Goal: Task Accomplishment & Management: Manage account settings

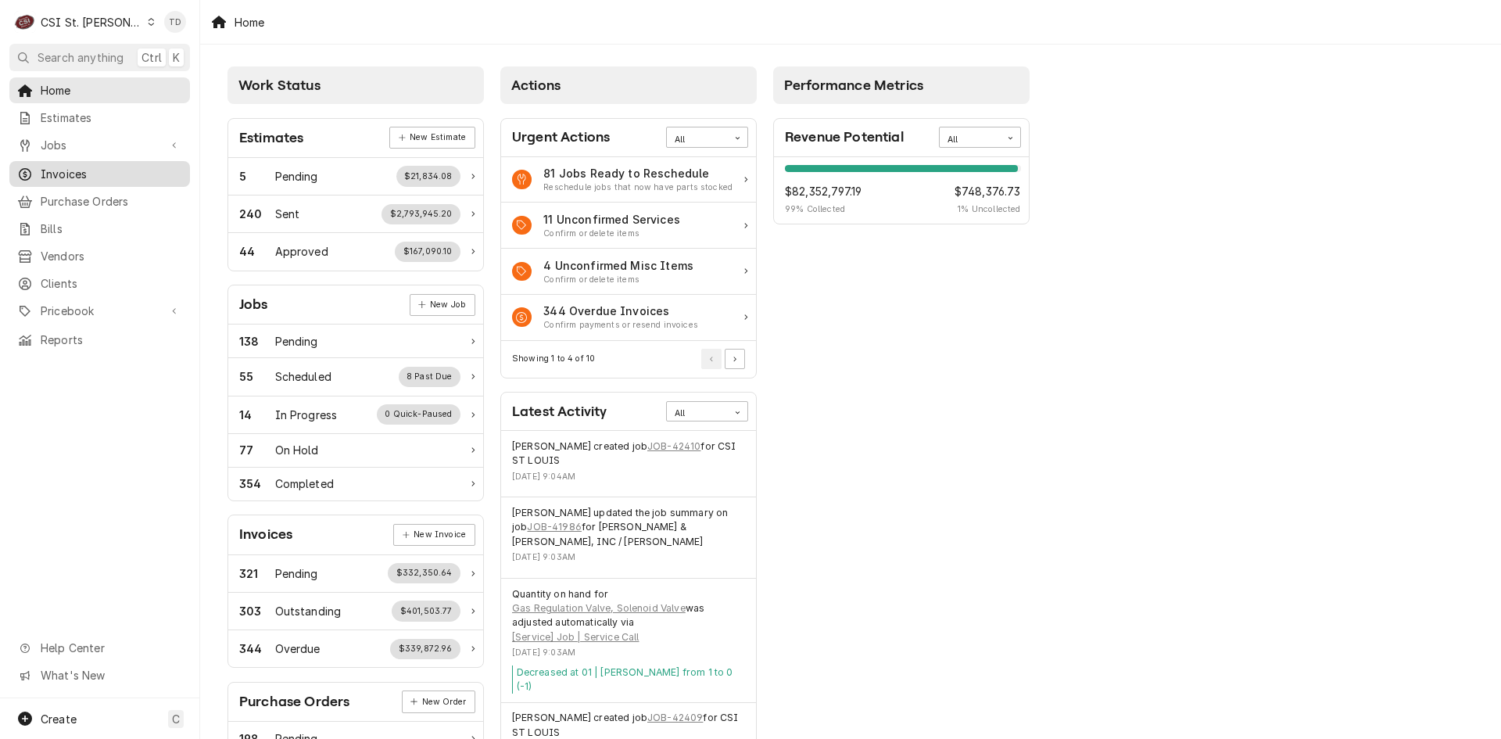
click at [91, 172] on span "Invoices" at bounding box center [112, 174] width 142 height 16
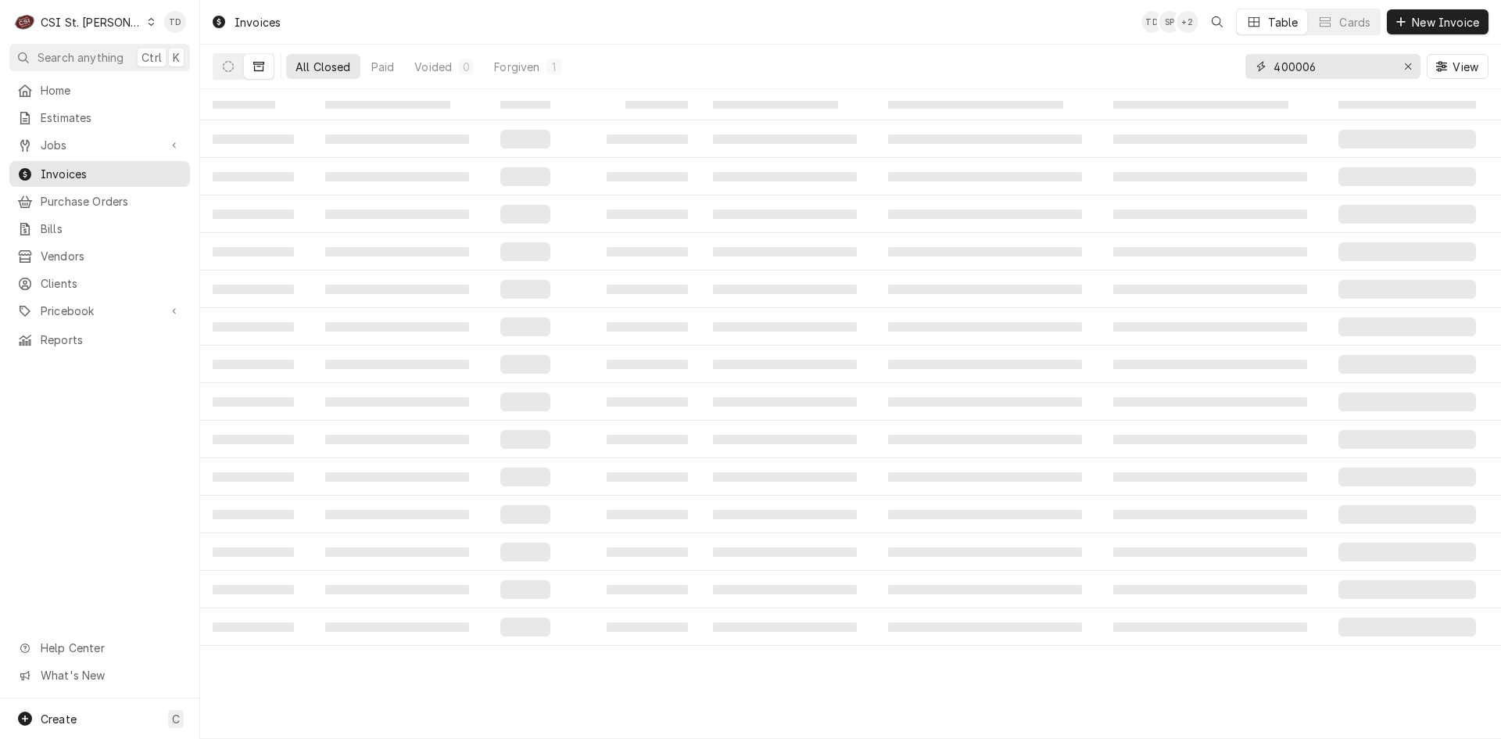
click at [1336, 74] on input "400006" at bounding box center [1332, 66] width 117 height 25
type input "402259"
click at [237, 65] on button "Dynamic Content Wrapper" at bounding box center [228, 66] width 30 height 25
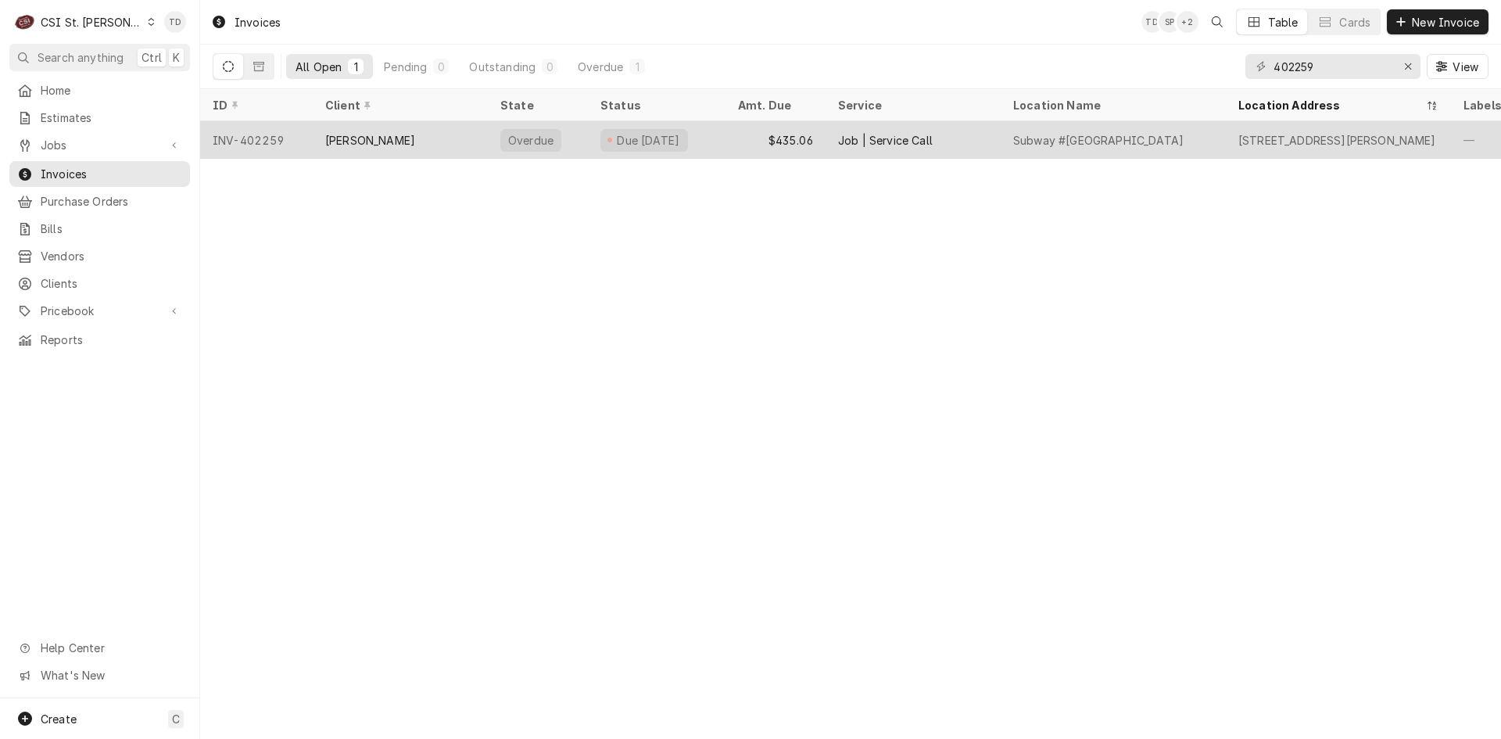
click at [449, 144] on div "[PERSON_NAME]" at bounding box center [400, 140] width 175 height 38
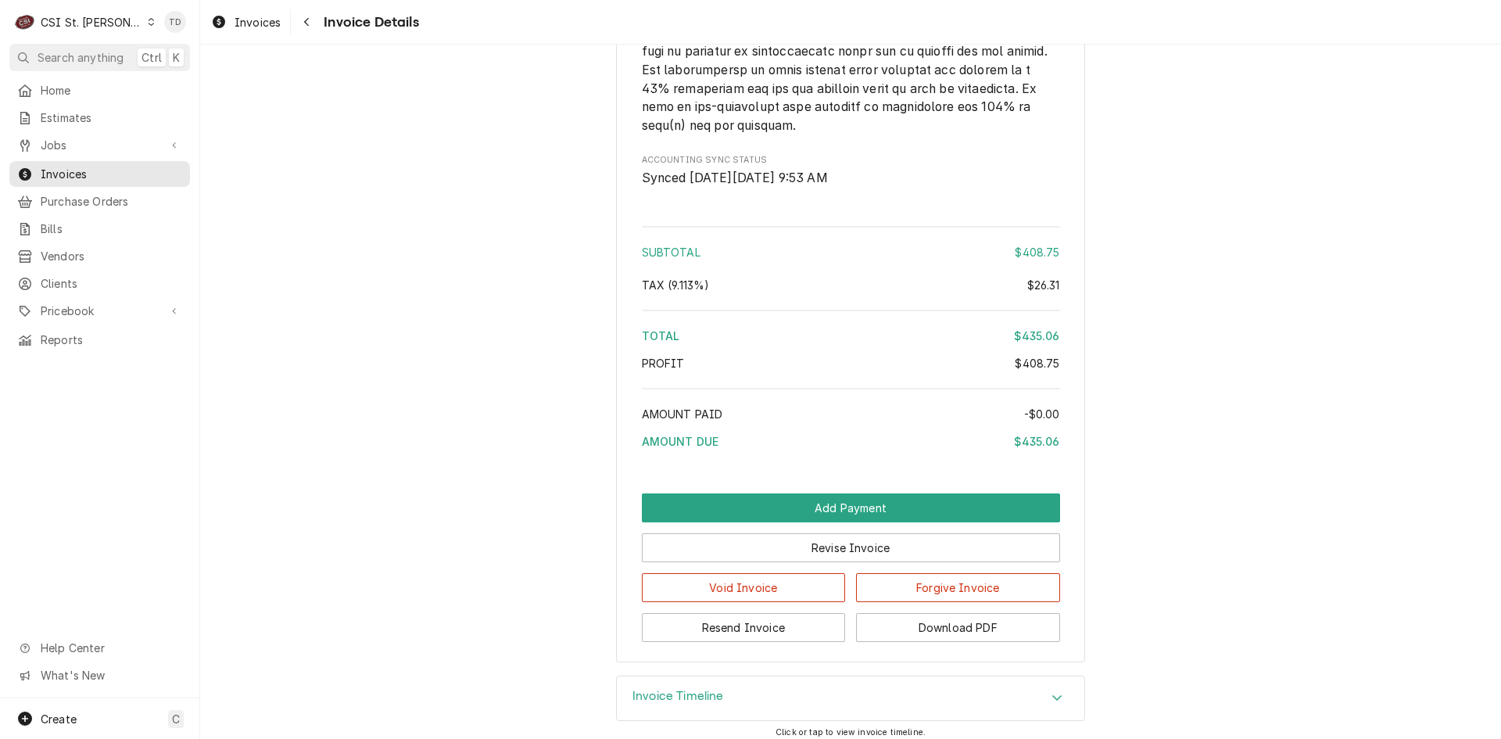
scroll to position [2454, 0]
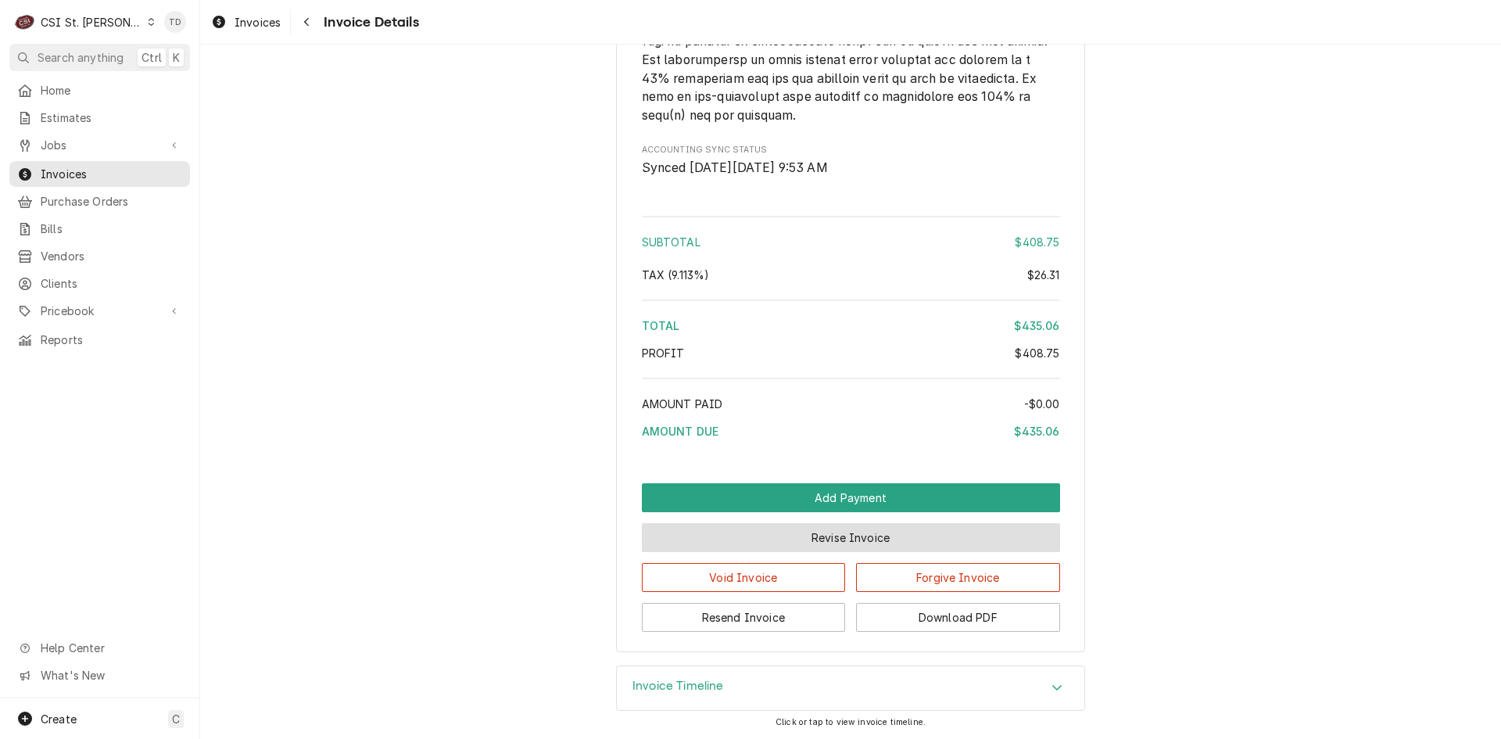
click at [781, 536] on button "Revise Invoice" at bounding box center [851, 537] width 418 height 29
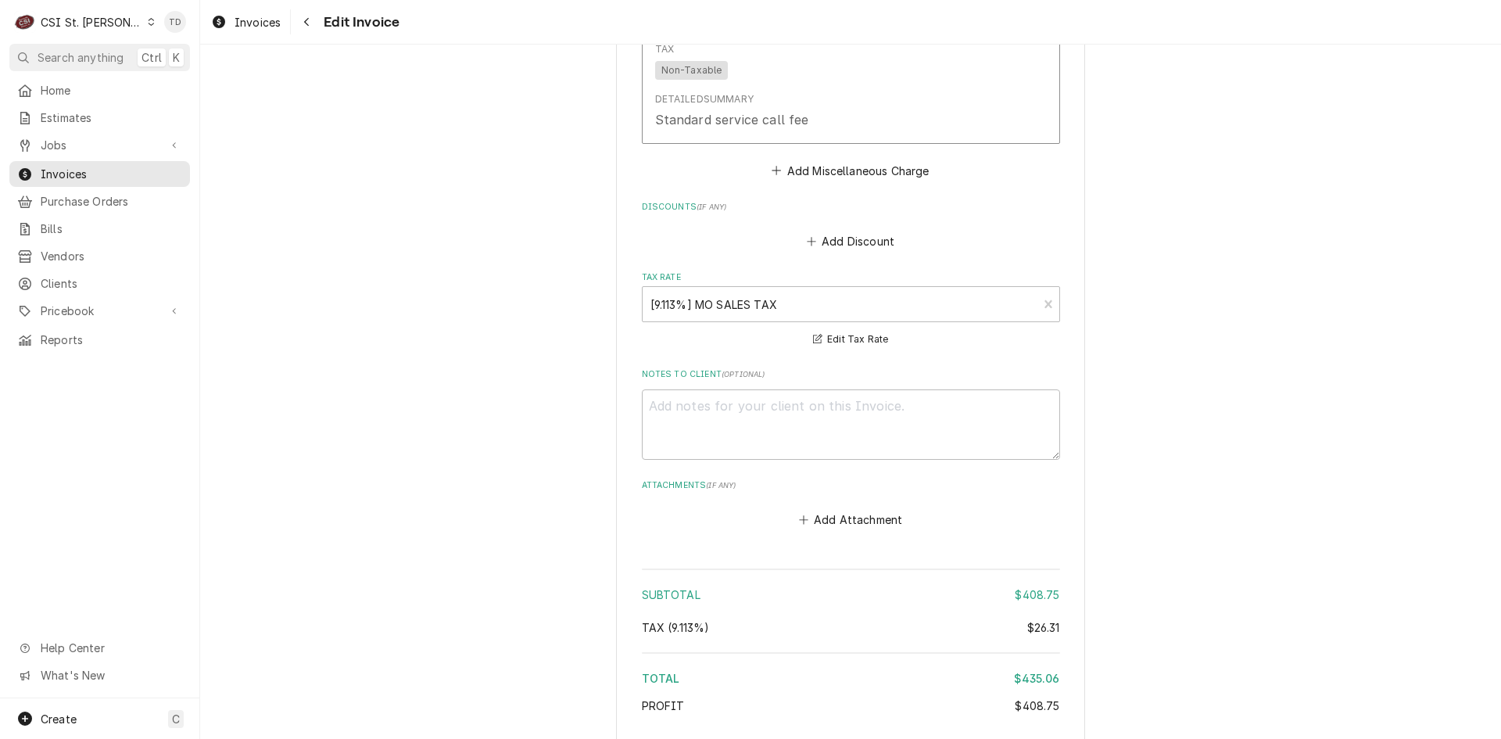
scroll to position [2128, 0]
click at [718, 314] on div "Tax Rate" at bounding box center [841, 305] width 380 height 28
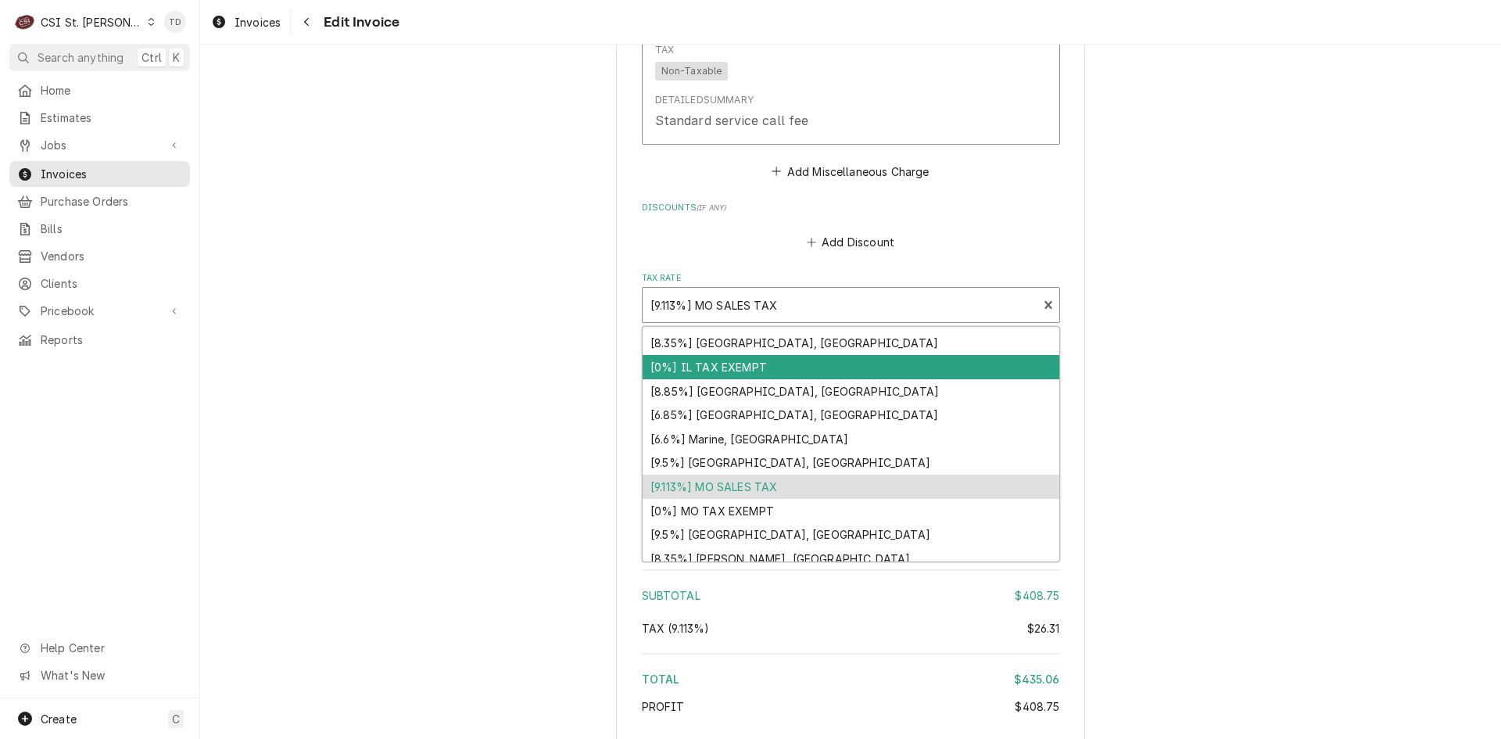
scroll to position [484, 0]
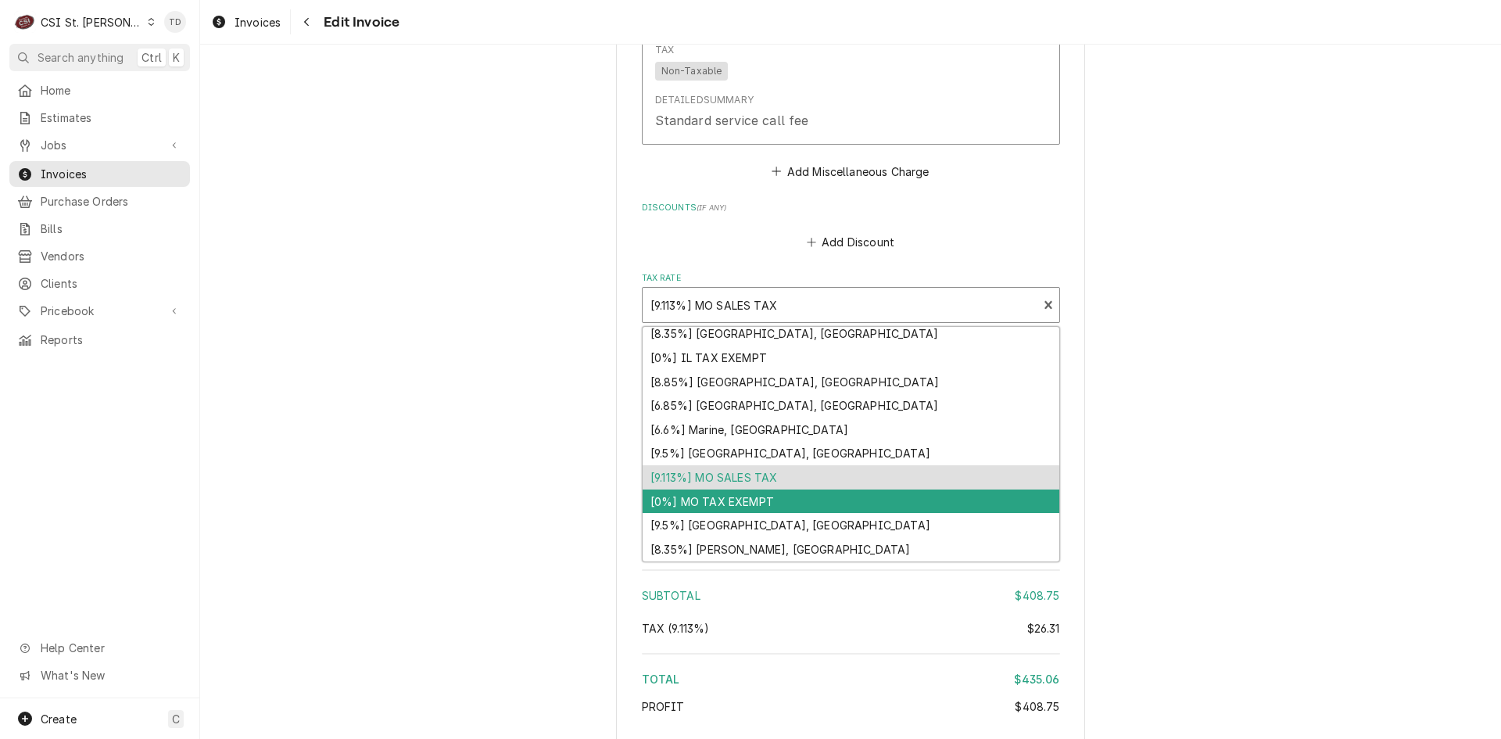
click at [728, 507] on div "[0%] MO TAX EXEMPT" at bounding box center [851, 501] width 417 height 24
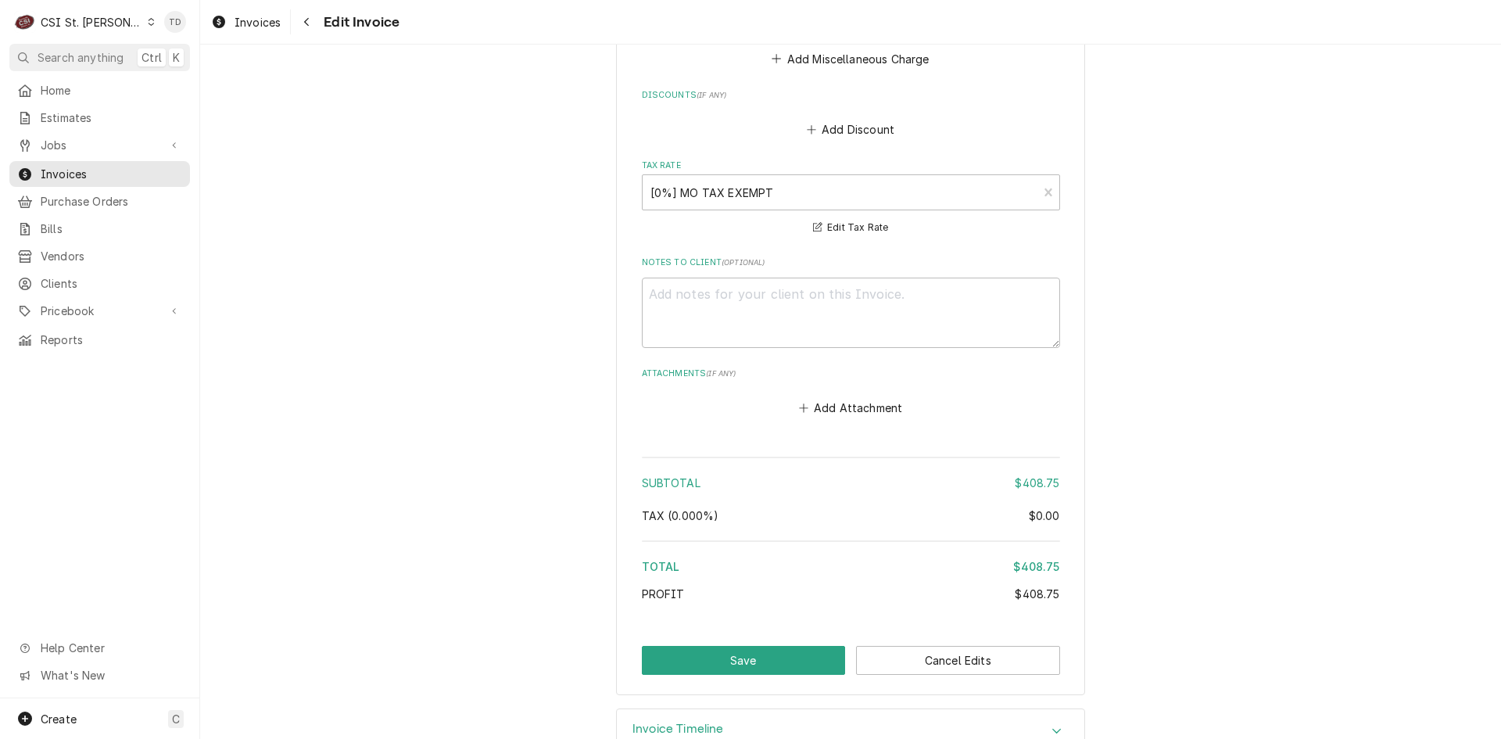
scroll to position [2285, 0]
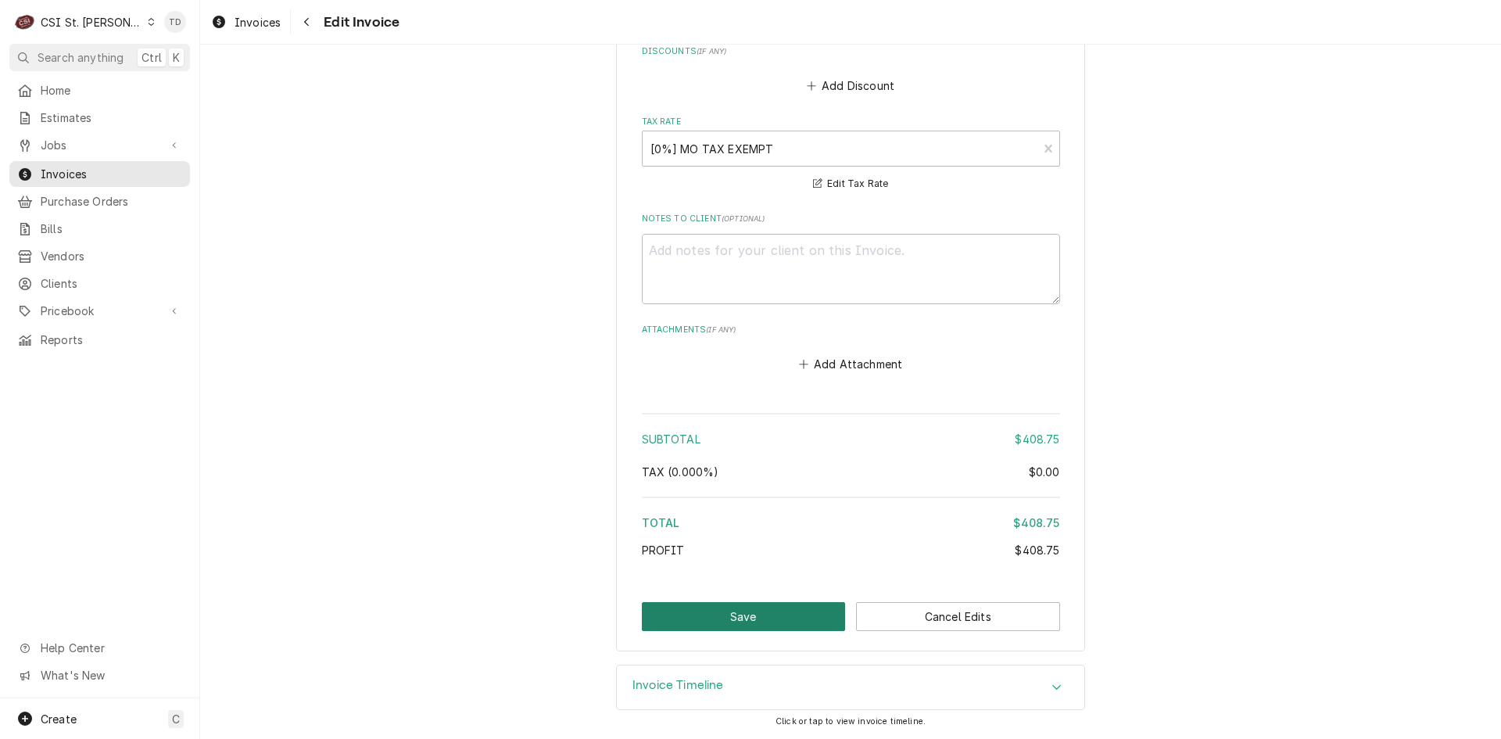
click at [737, 615] on button "Save" at bounding box center [744, 616] width 204 height 29
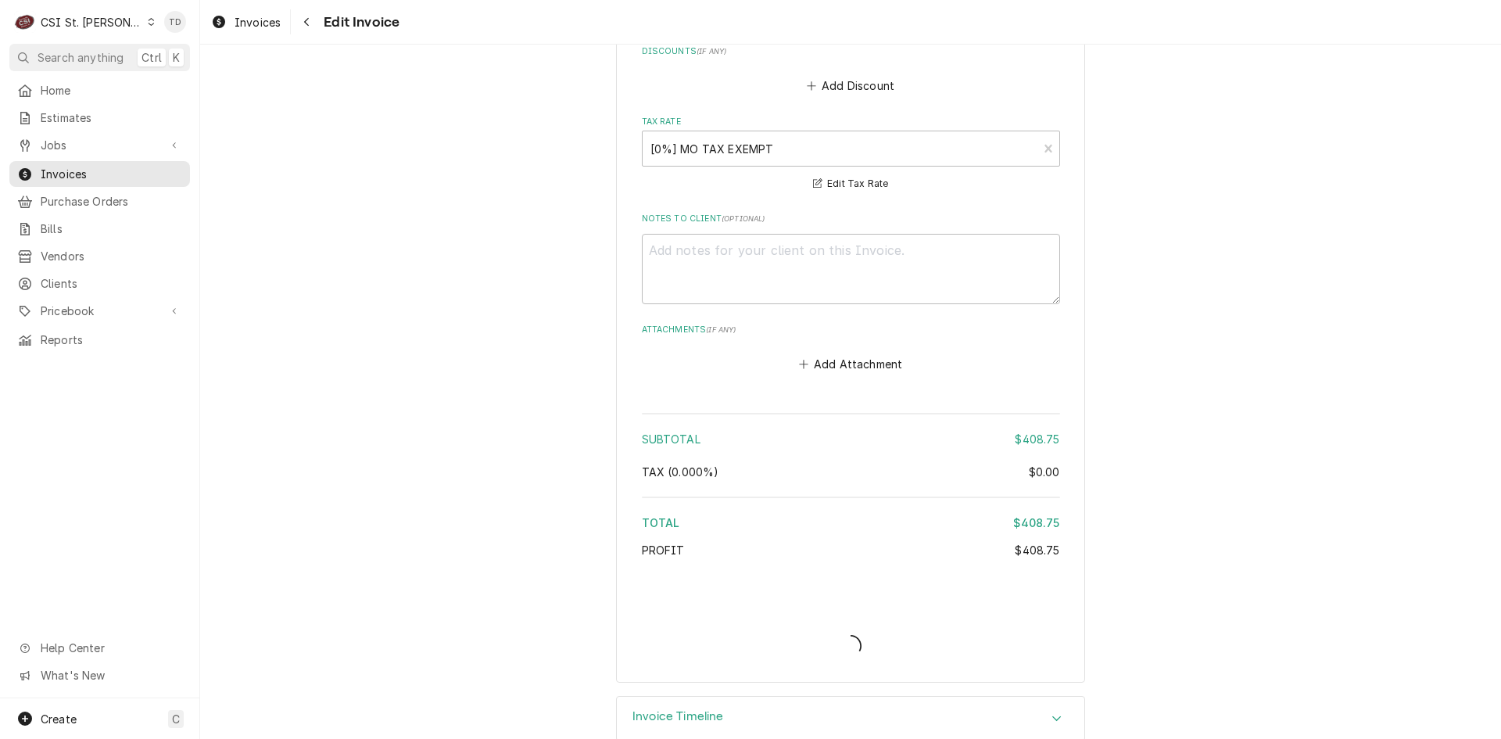
type textarea "x"
